Goal: Find specific page/section: Find specific page/section

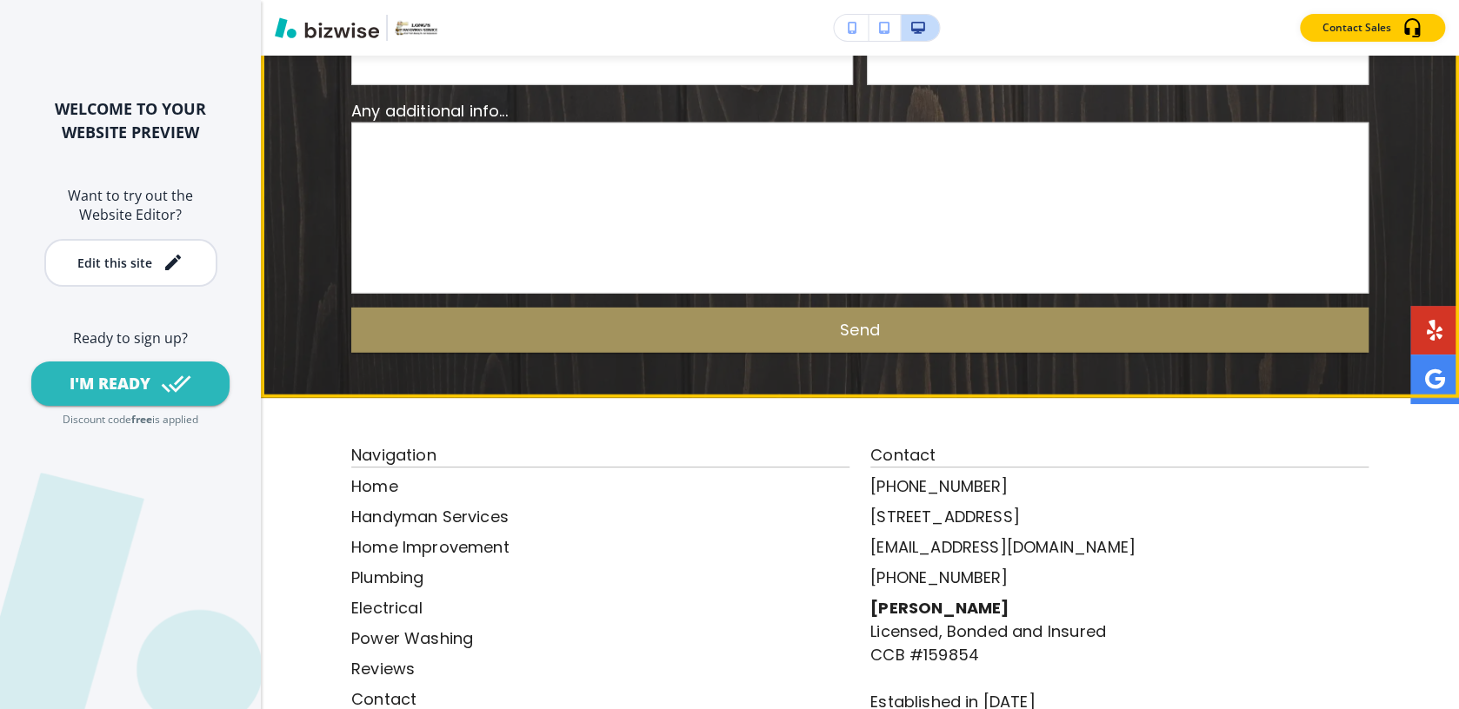
scroll to position [6478, 0]
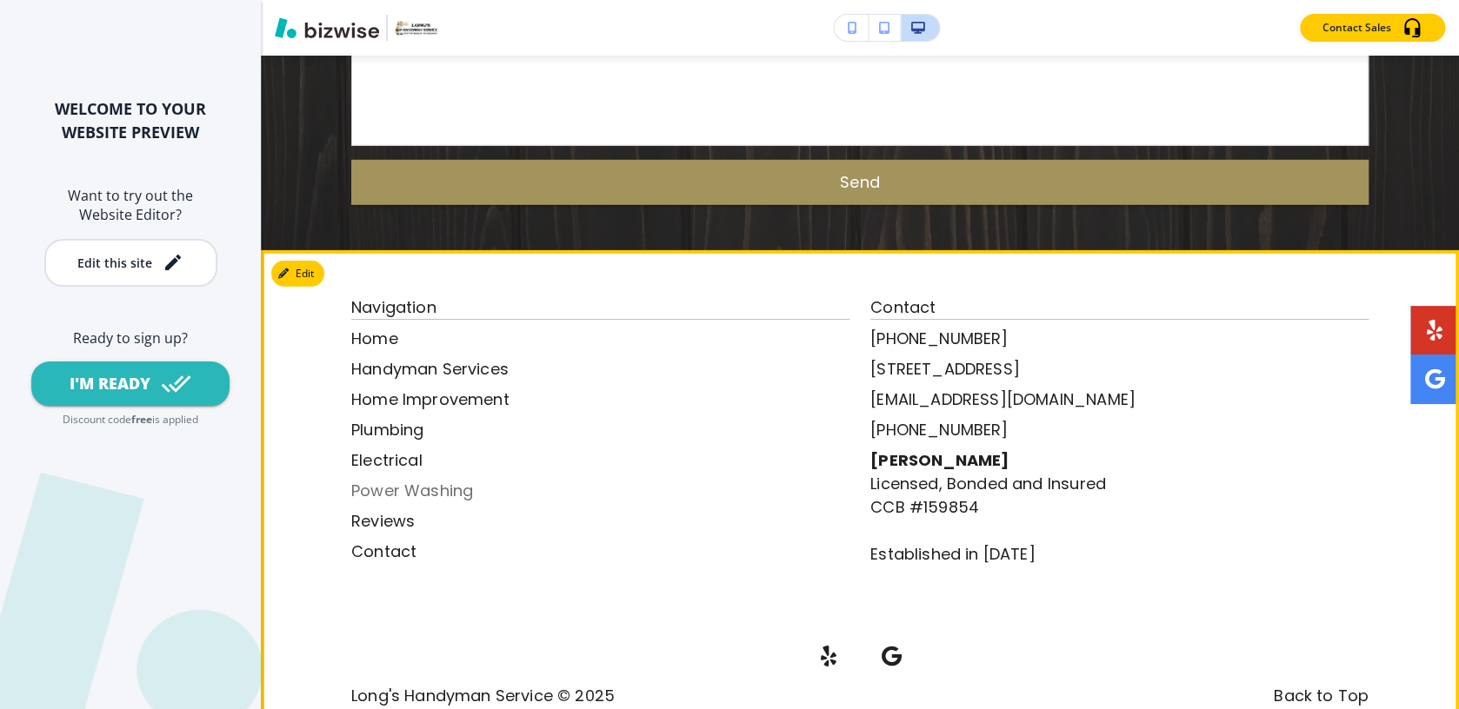
click at [392, 479] on p "Power Washing" at bounding box center [600, 490] width 498 height 23
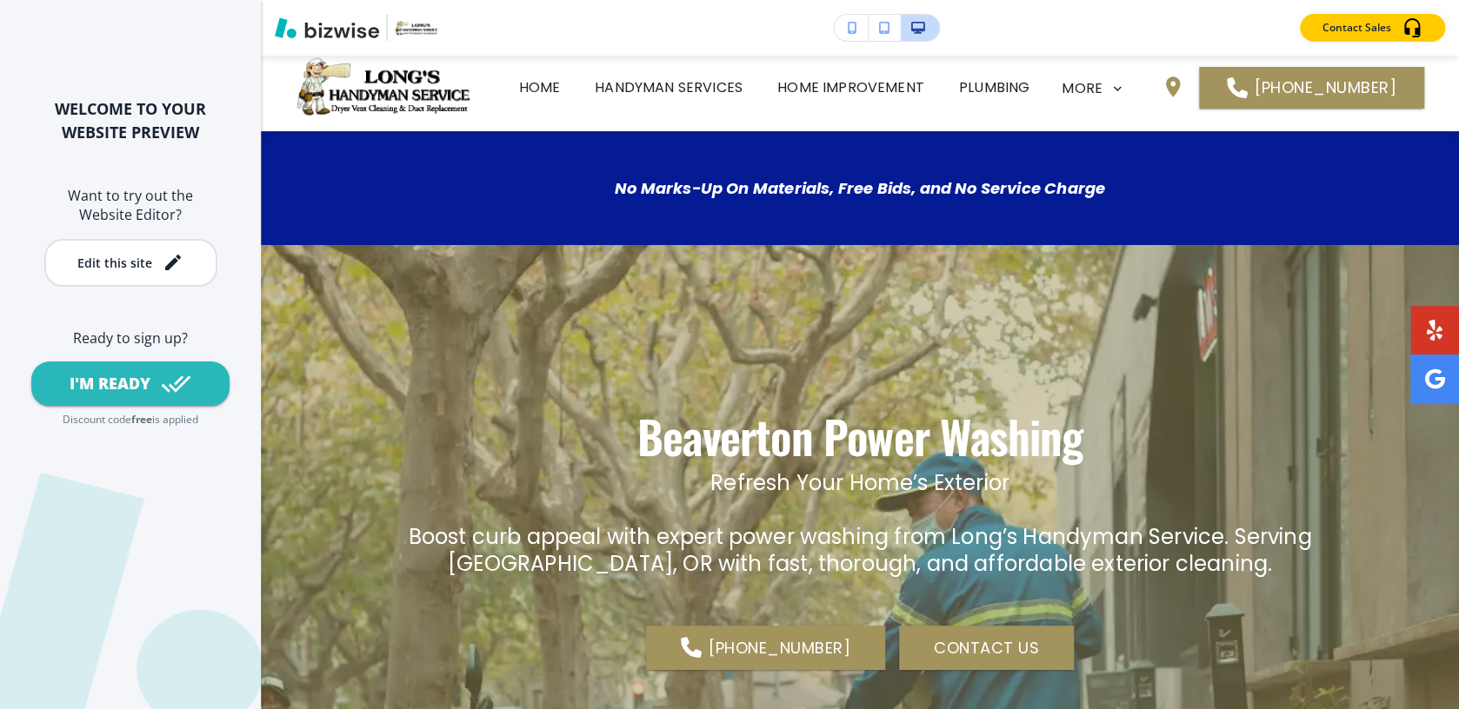
scroll to position [0, 0]
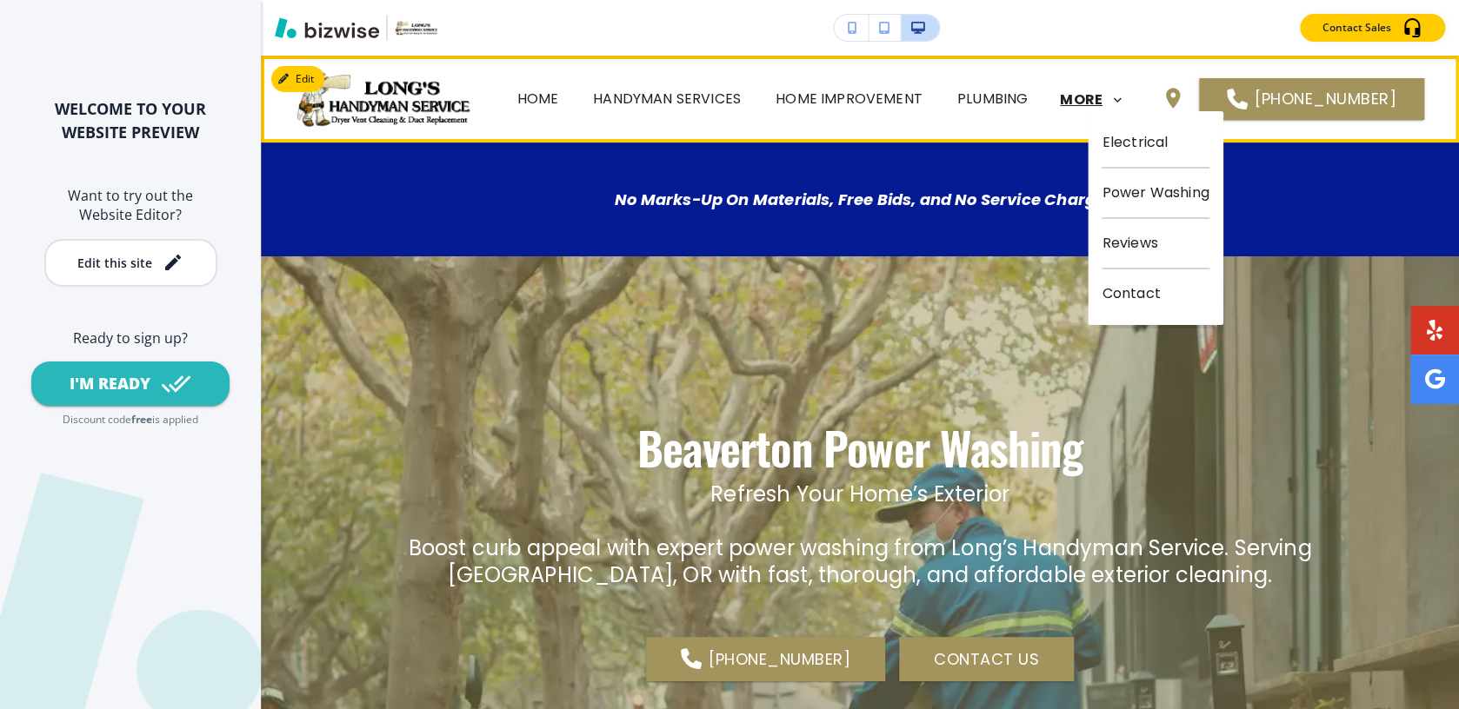
click at [1102, 101] on p "MORE" at bounding box center [1081, 100] width 43 height 16
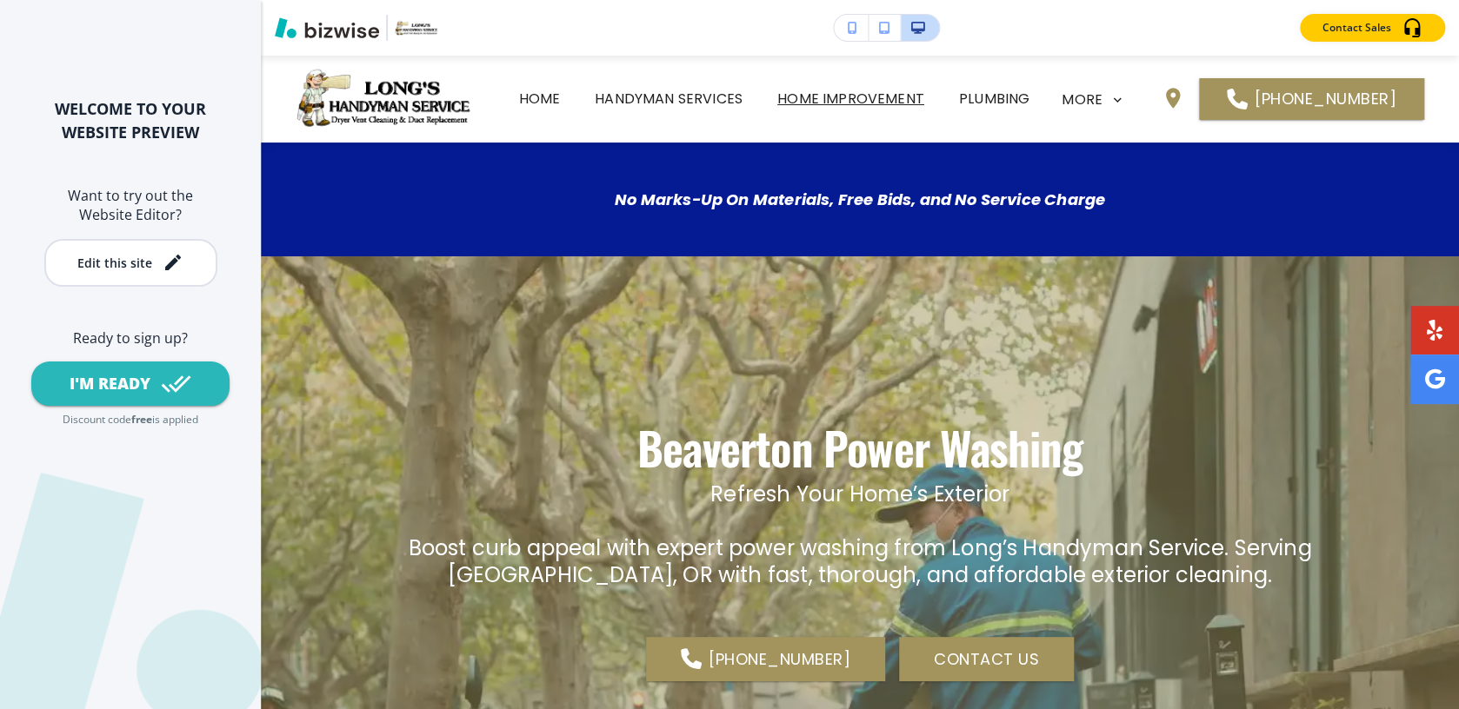
click at [896, 103] on p "Home Improvement" at bounding box center [850, 99] width 147 height 21
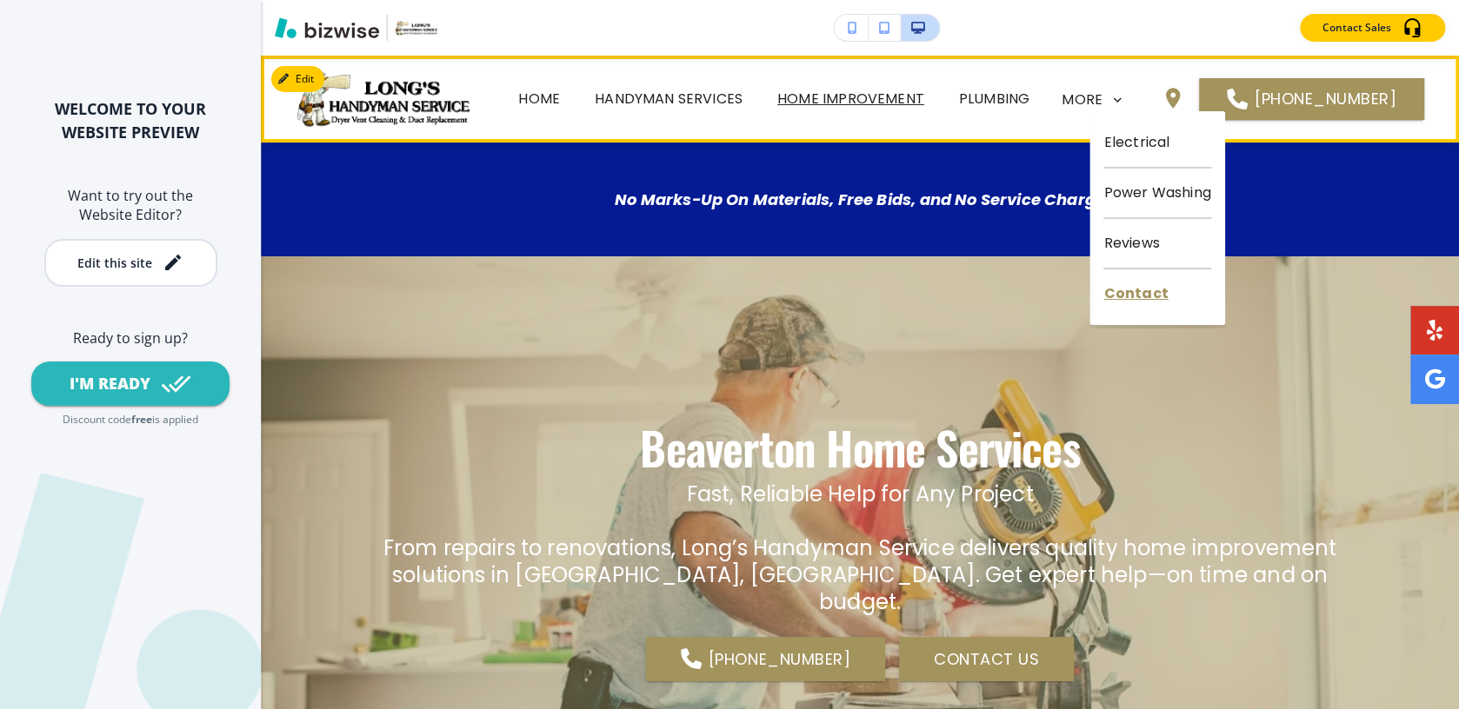
click at [1131, 298] on p "Contact" at bounding box center [1156, 293] width 107 height 49
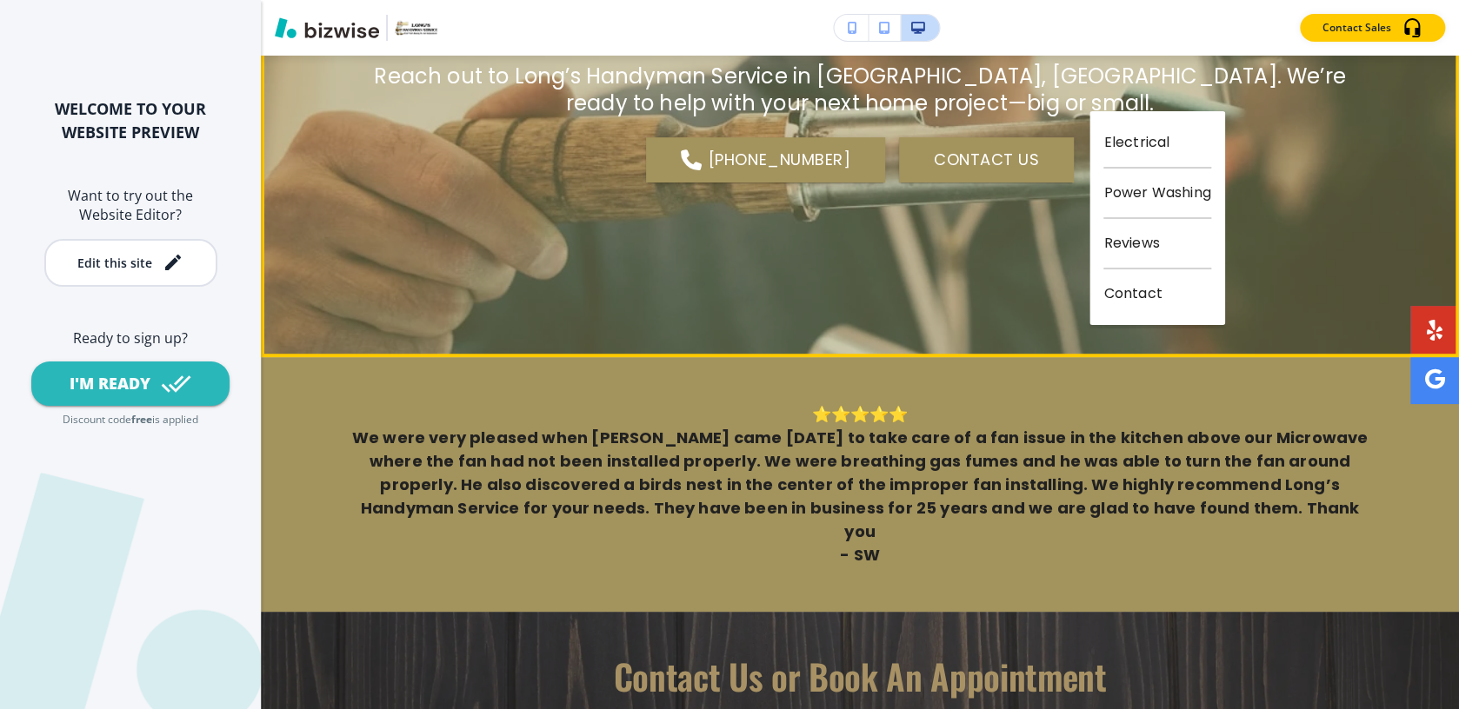
scroll to position [563, 0]
